Goal: Register for event/course

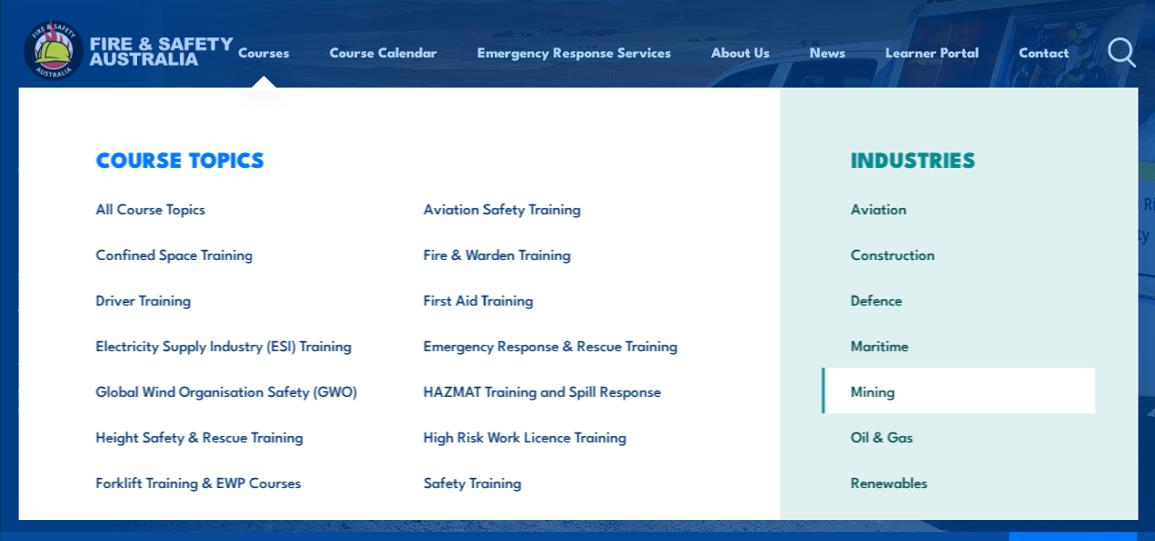
click at [924, 388] on link "Mining" at bounding box center [958, 391] width 273 height 46
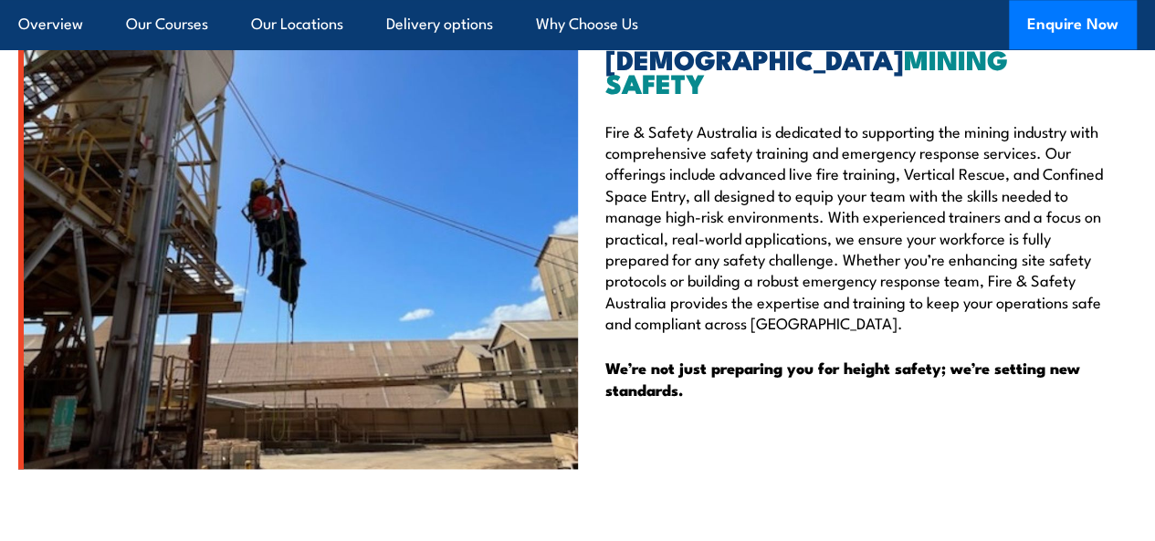
scroll to position [10682, 0]
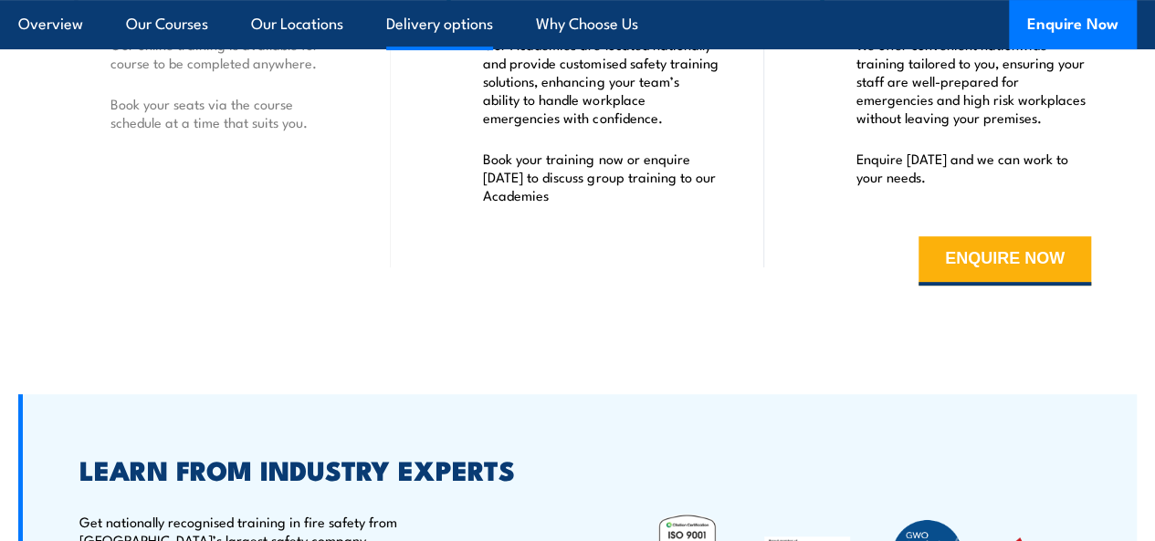
click at [442, 27] on link "Delivery options" at bounding box center [439, 24] width 107 height 48
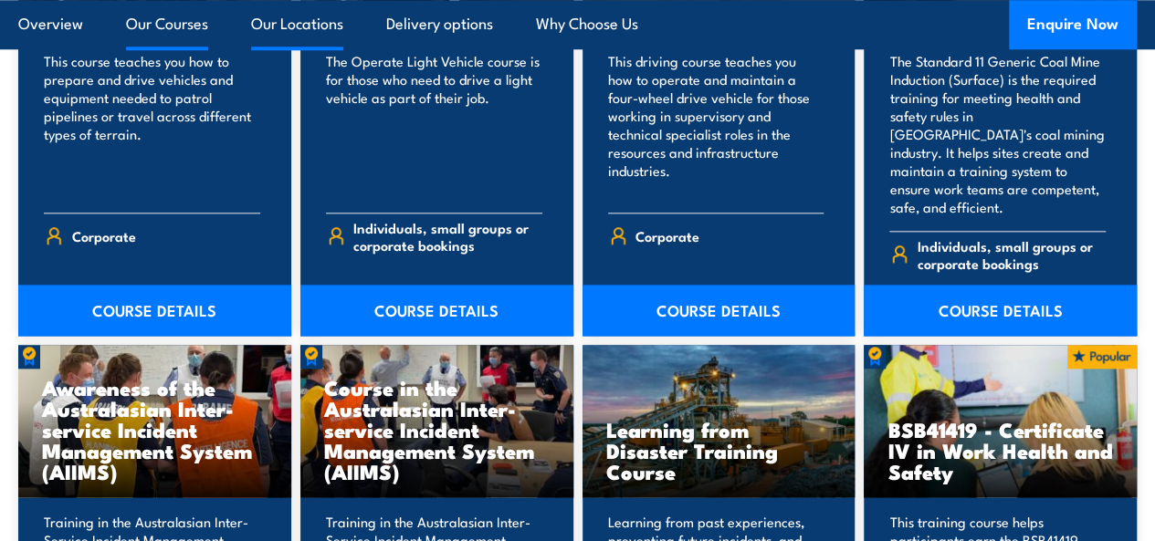
scroll to position [7801, 0]
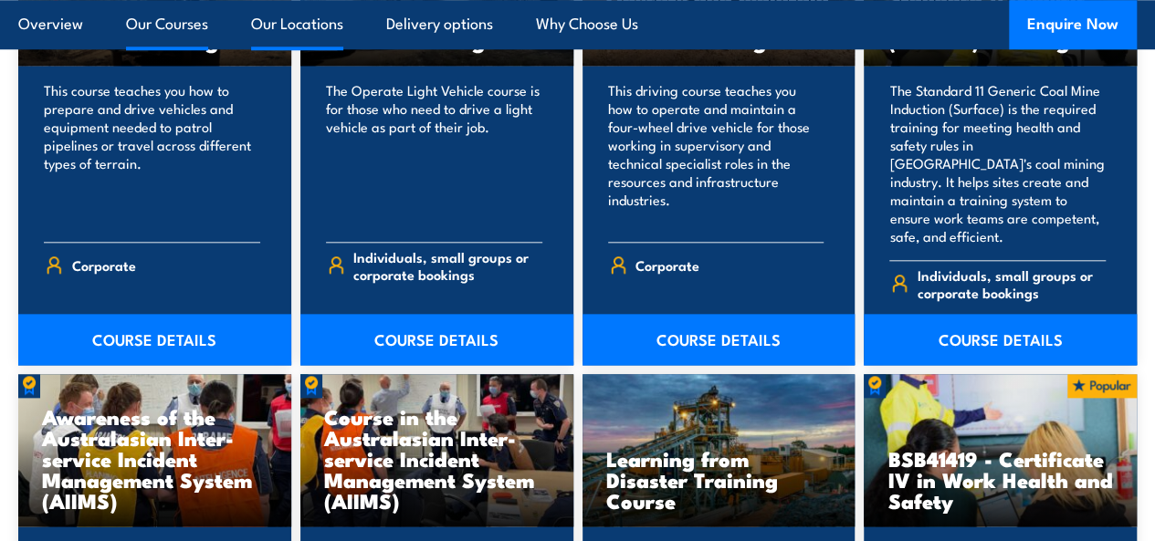
click at [256, 26] on link "Our Locations" at bounding box center [297, 24] width 92 height 48
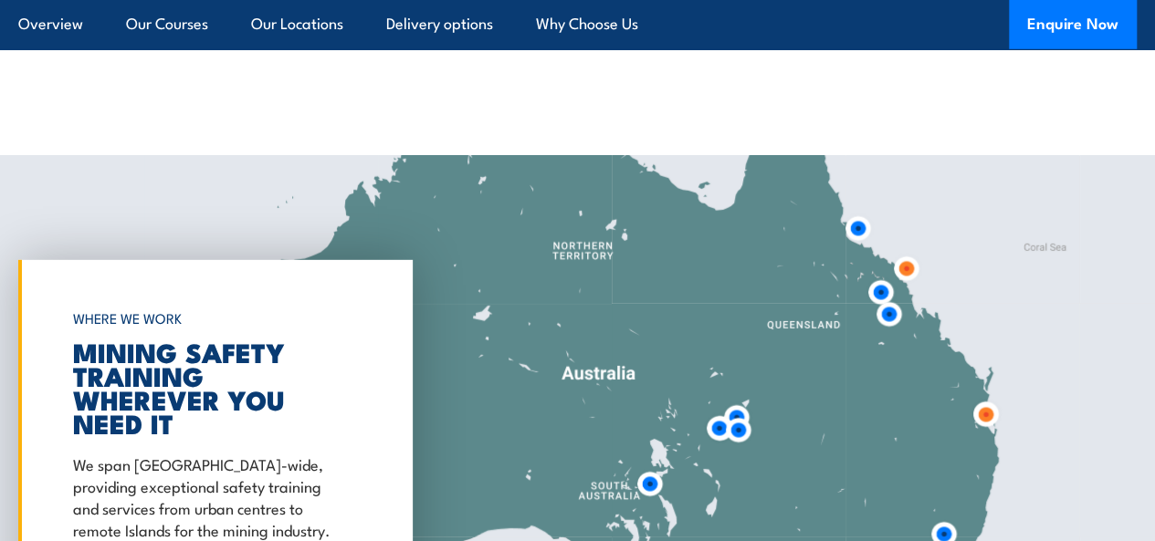
scroll to position [9566, 0]
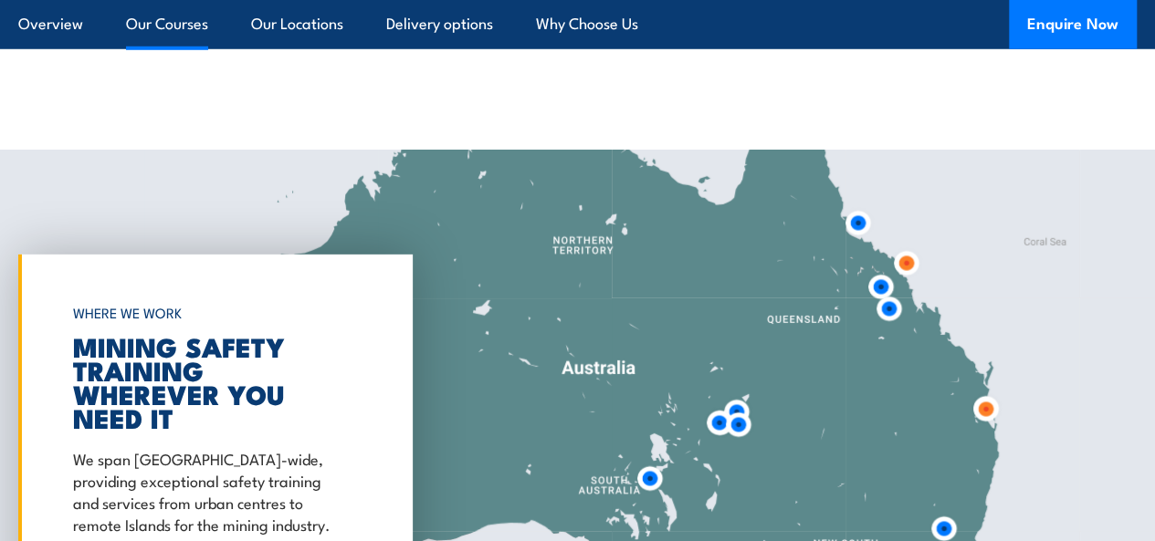
click at [181, 13] on link "Our Courses" at bounding box center [167, 24] width 82 height 48
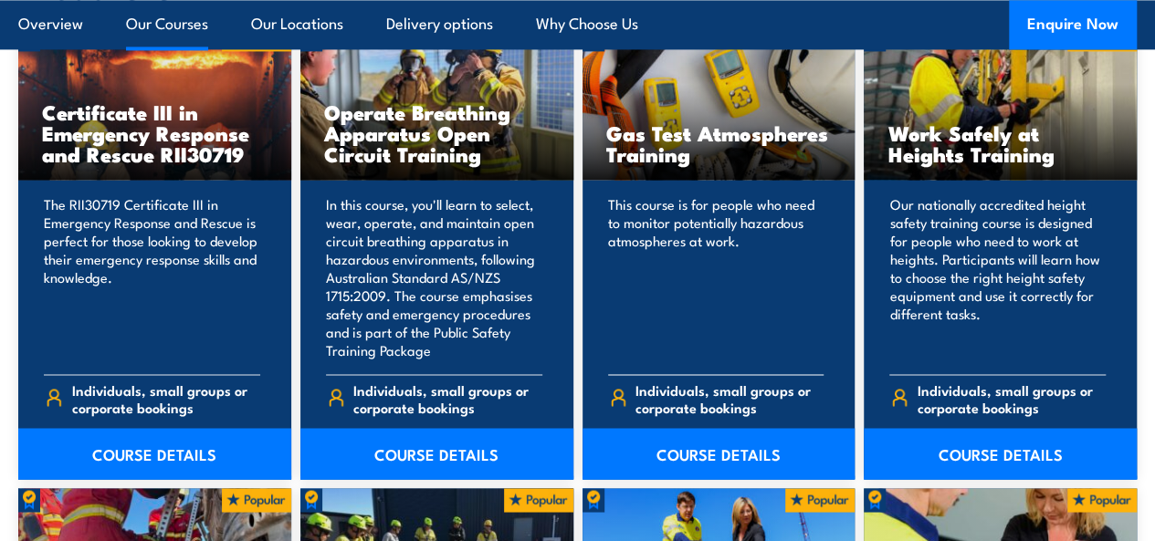
scroll to position [1429, 0]
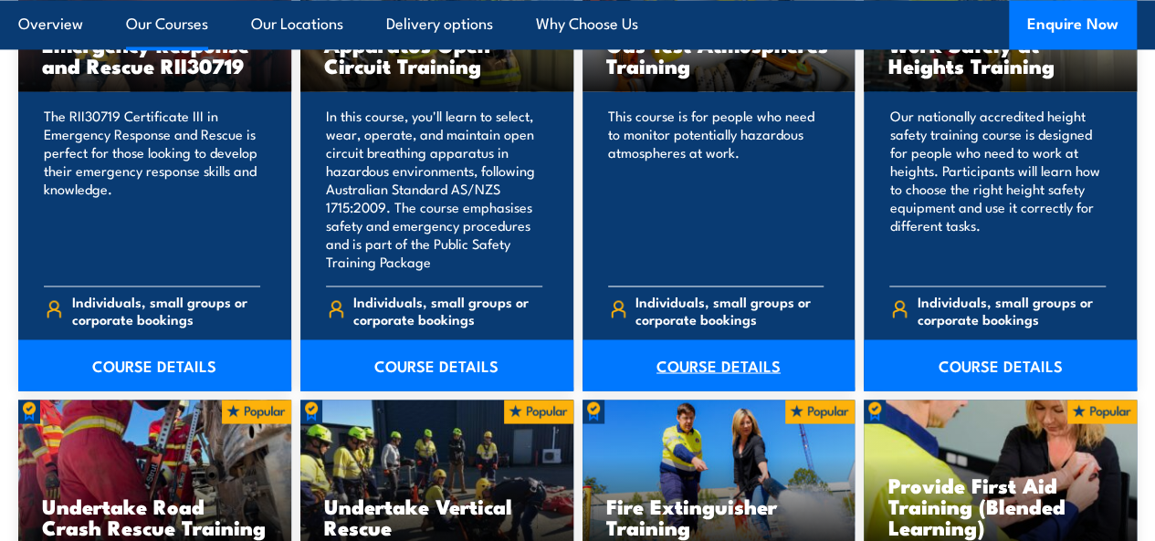
click at [714, 391] on link "COURSE DETAILS" at bounding box center [718, 365] width 273 height 51
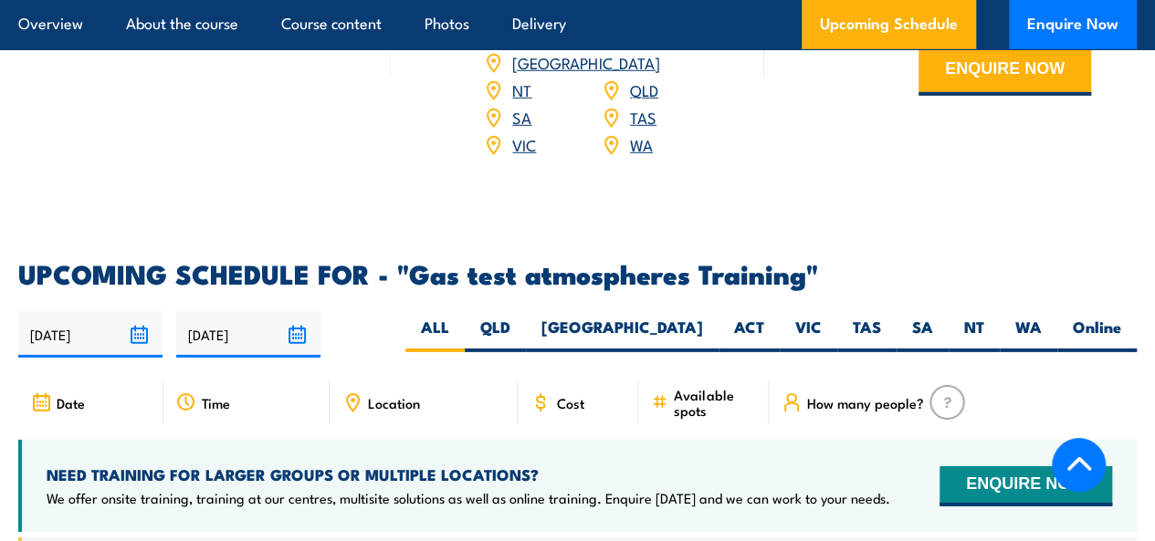
scroll to position [2691, 0]
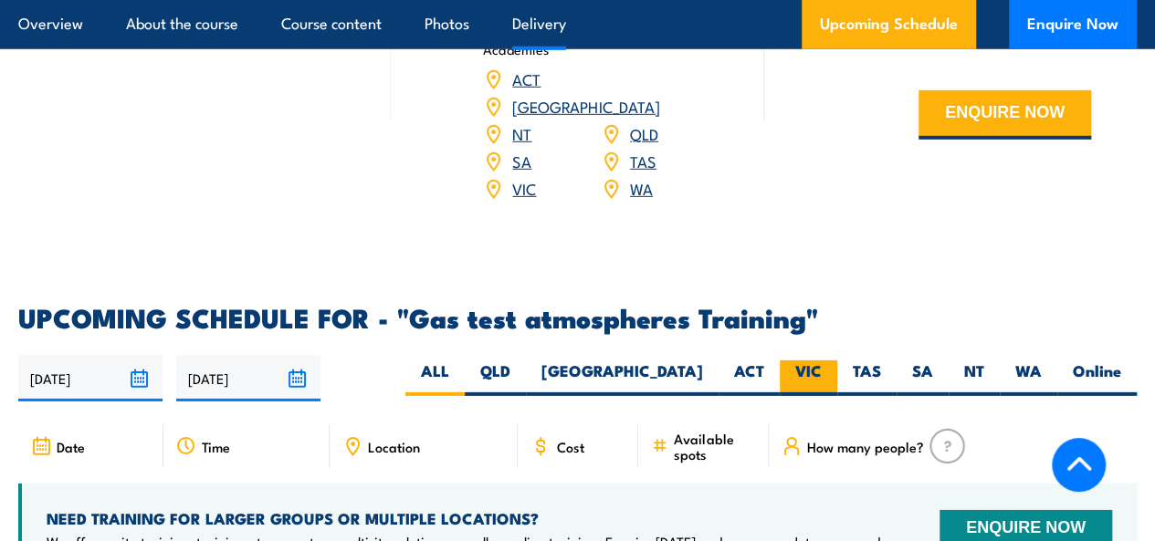
click at [807, 396] on label "VIC" at bounding box center [809, 379] width 58 height 36
click at [822, 372] on input "VIC" at bounding box center [828, 367] width 12 height 12
radio input "true"
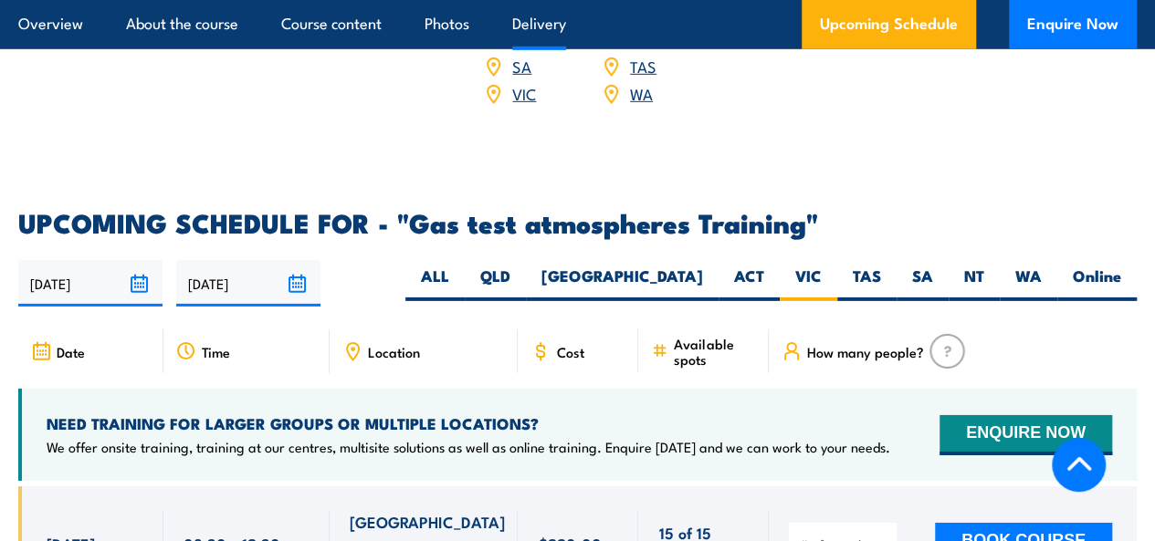
scroll to position [2965, 0]
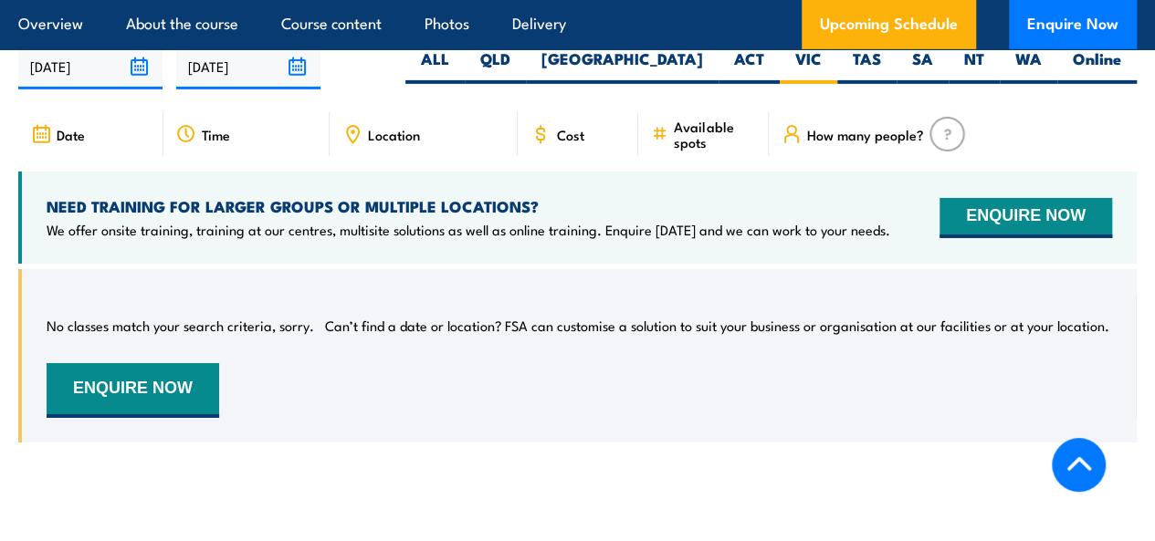
scroll to position [3012, 0]
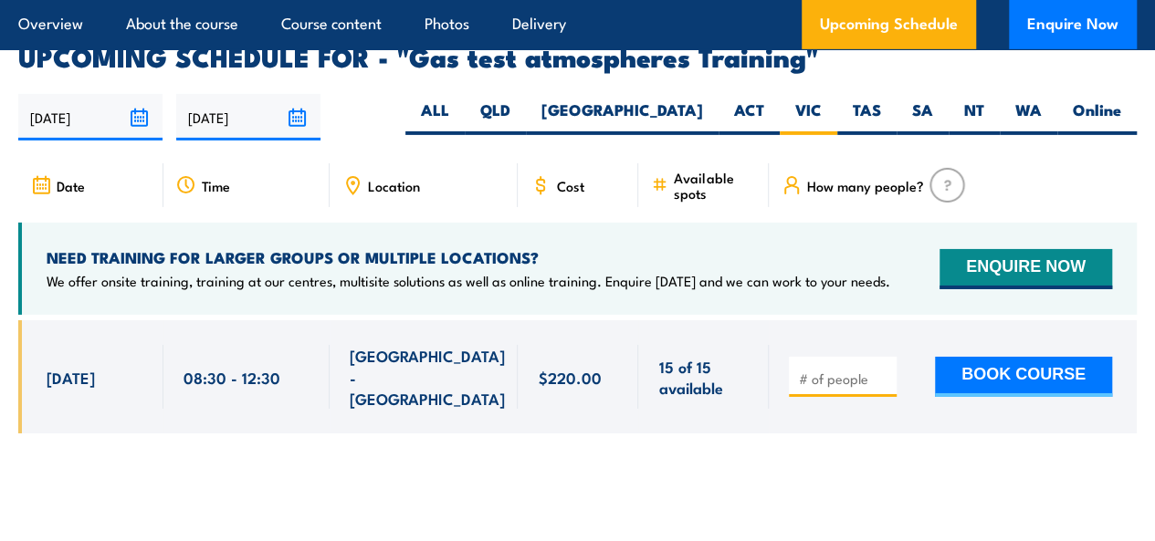
scroll to position [2965, 0]
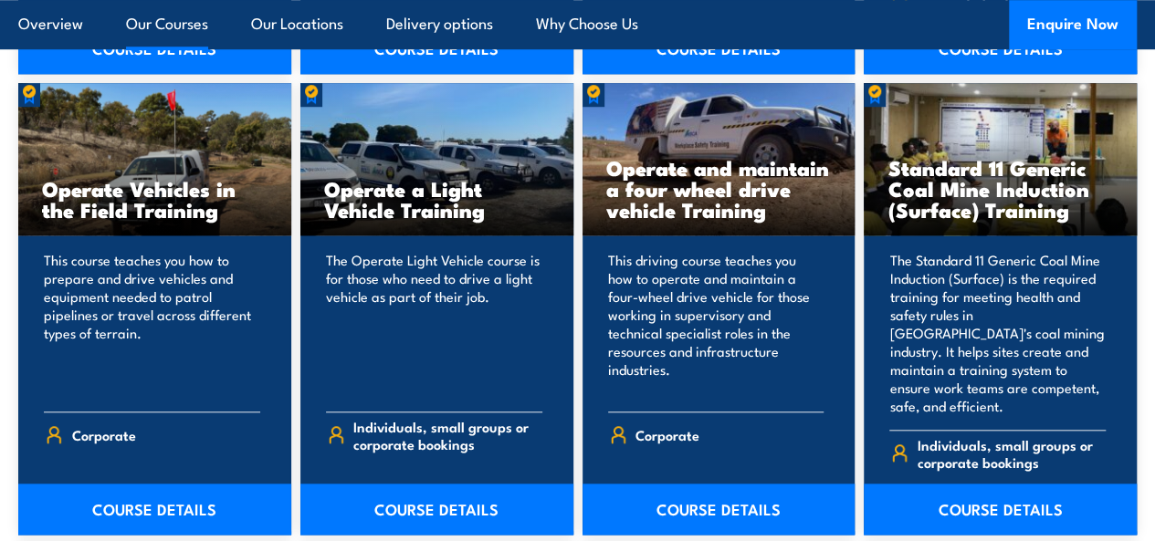
scroll to position [7636, 0]
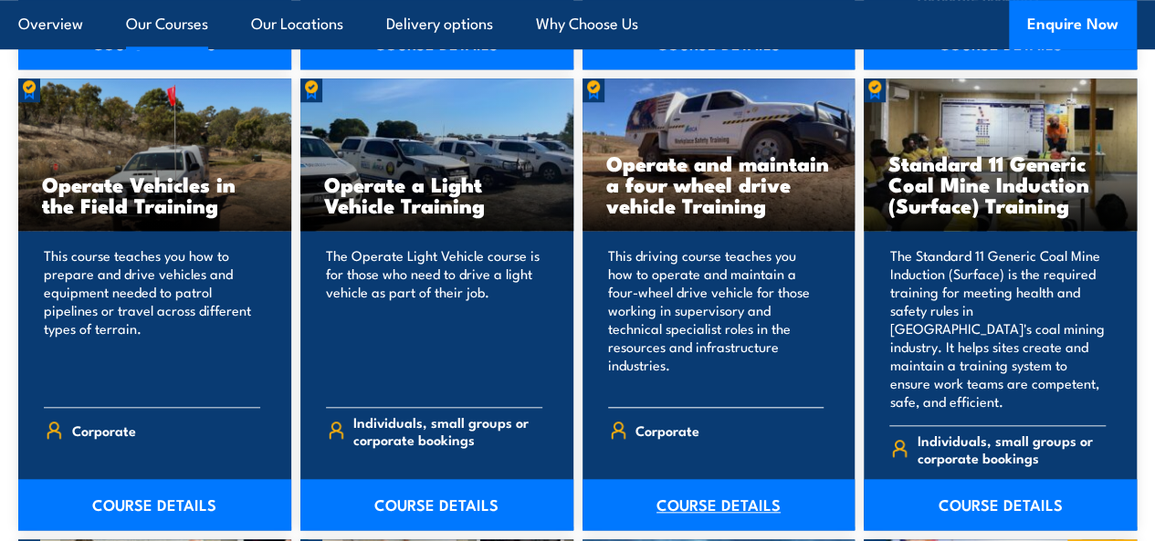
click at [737, 479] on link "COURSE DETAILS" at bounding box center [718, 504] width 273 height 51
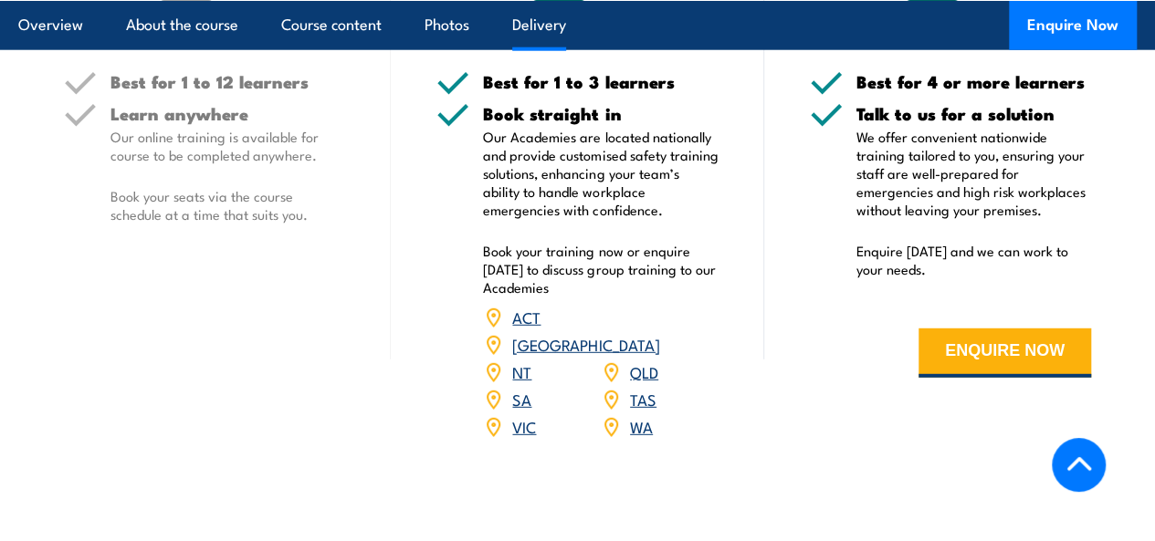
scroll to position [2432, 0]
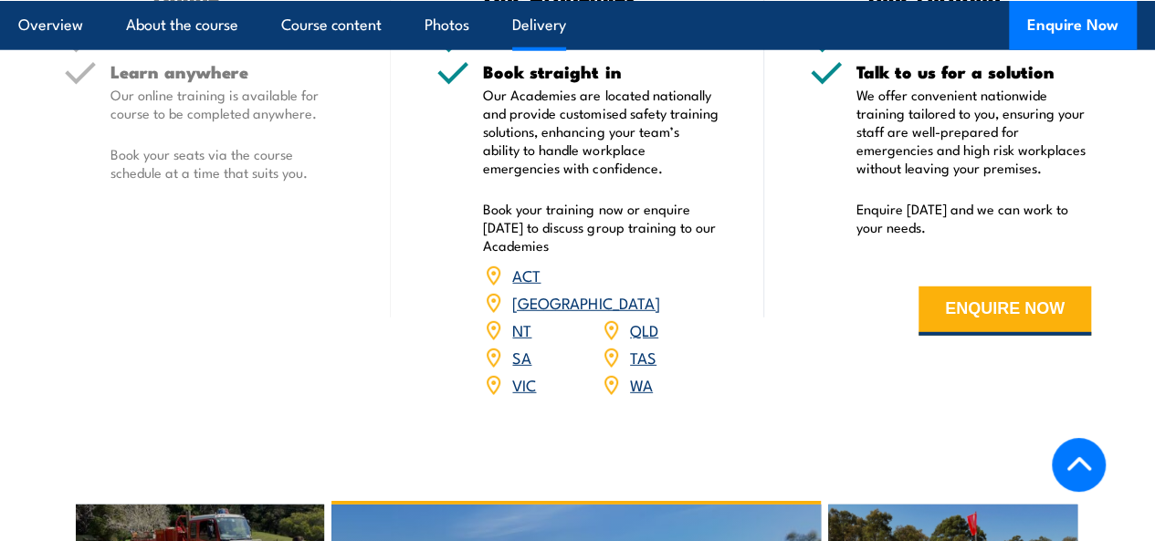
click at [500, 395] on img at bounding box center [493, 385] width 20 height 20
click at [520, 395] on link "VIC" at bounding box center [524, 384] width 24 height 22
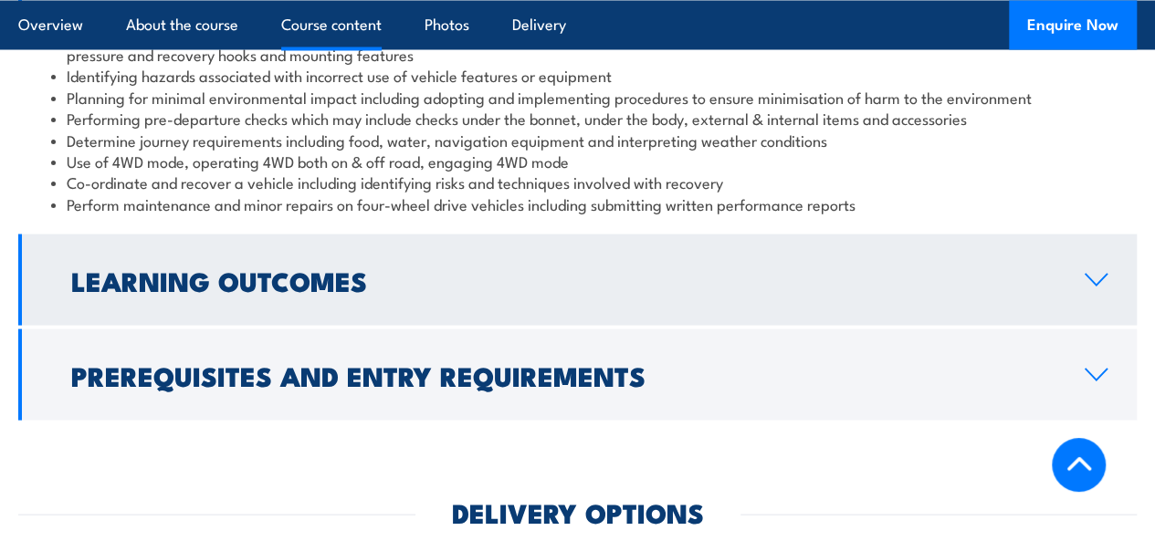
scroll to position [1701, 0]
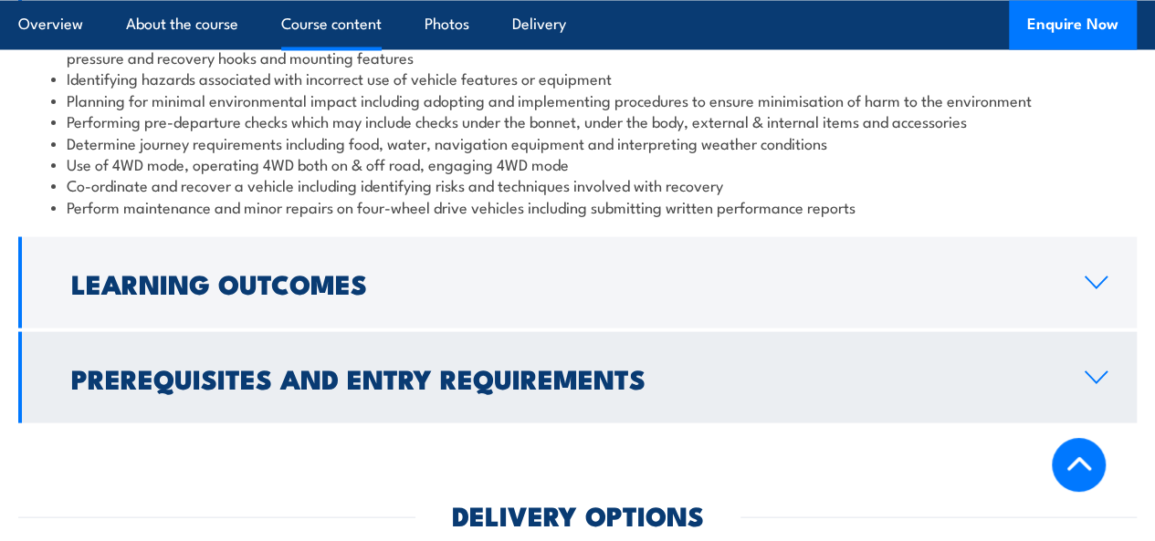
click at [541, 389] on h2 "Prerequisites and Entry Requirements" at bounding box center [563, 377] width 984 height 24
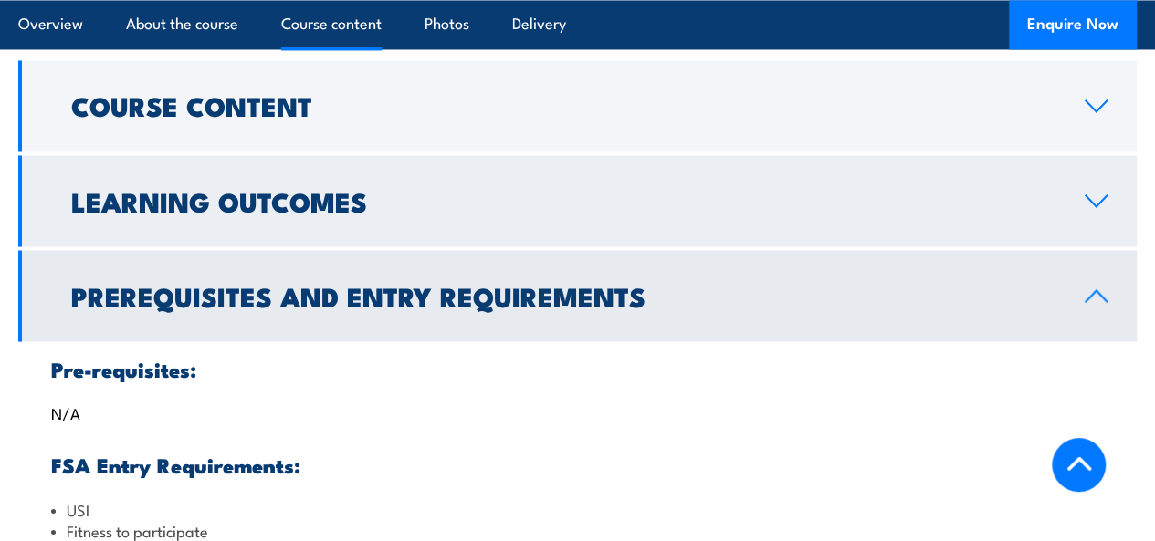
scroll to position [1519, 0]
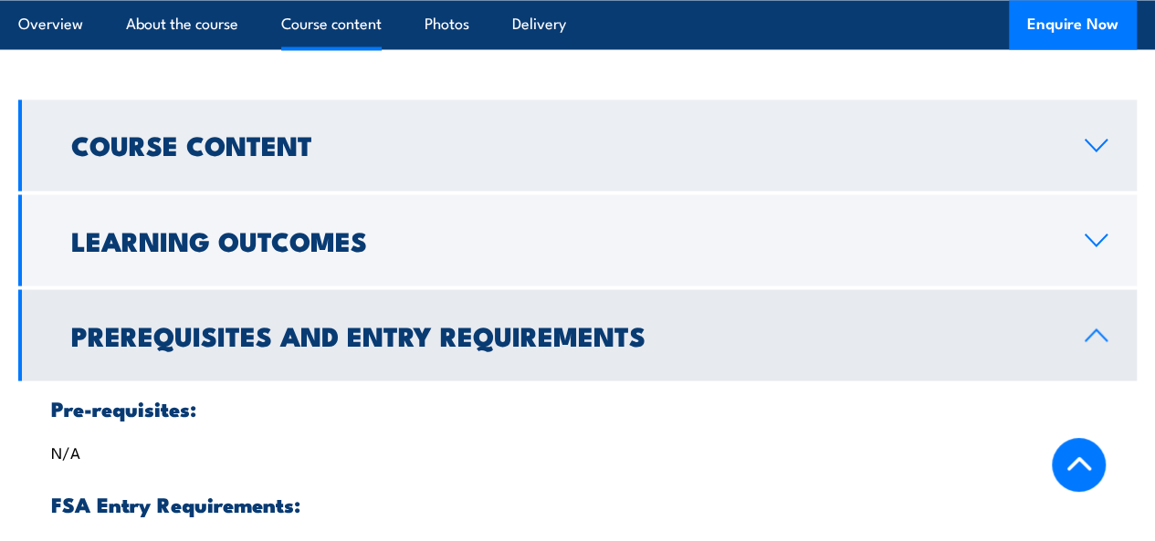
click at [459, 156] on h2 "Course Content" at bounding box center [563, 144] width 984 height 24
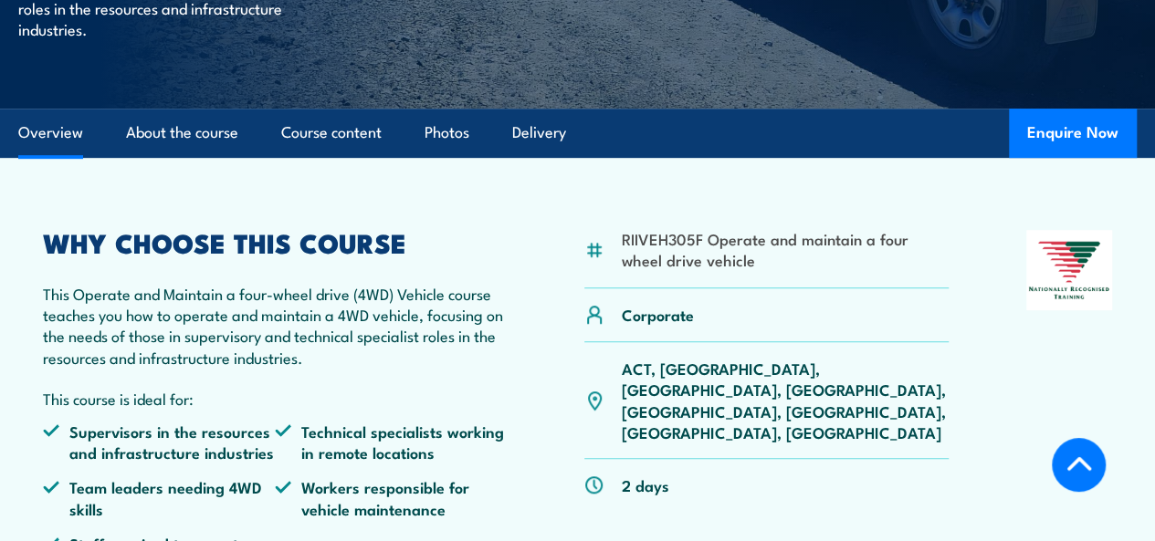
scroll to position [606, 0]
